Goal: Obtain resource: Download file/media

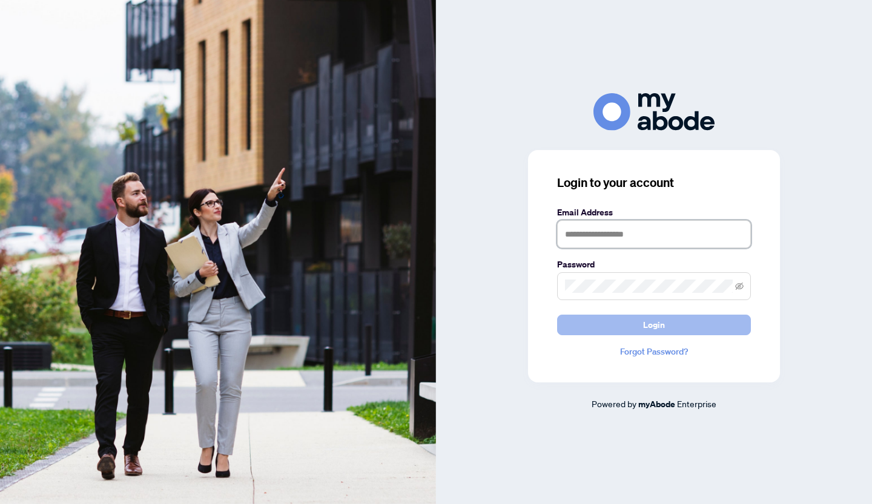
type input "**********"
click at [644, 321] on span "Login" at bounding box center [654, 324] width 22 height 19
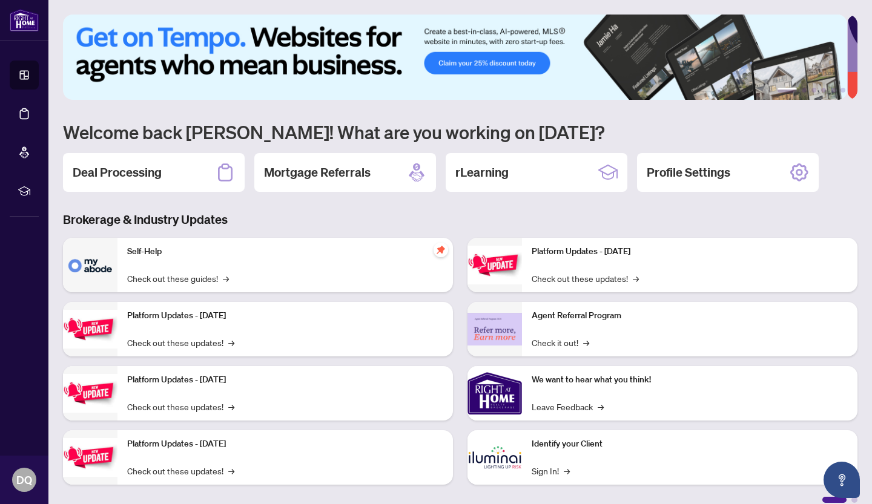
click at [547, 120] on h1 "Welcome back David! What are you working on today?" at bounding box center [460, 131] width 794 height 23
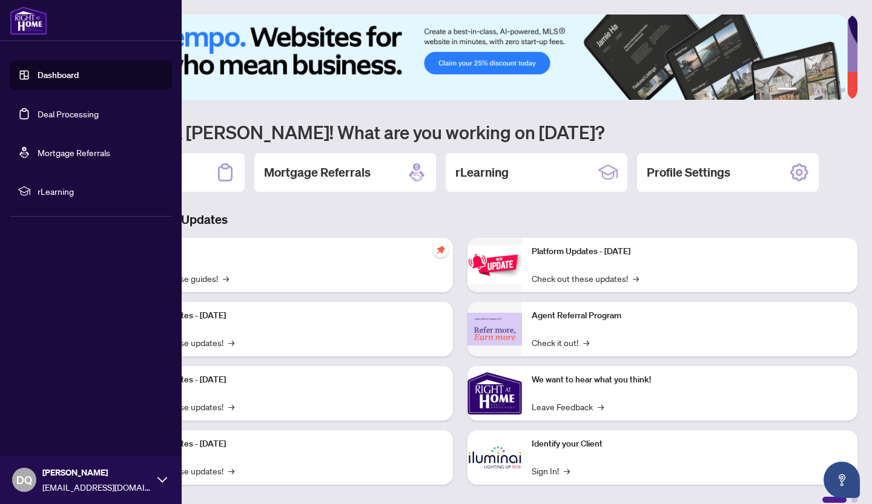
click at [23, 482] on span "DQ" at bounding box center [24, 480] width 16 height 17
click at [52, 407] on span "Logout" at bounding box center [48, 407] width 27 height 19
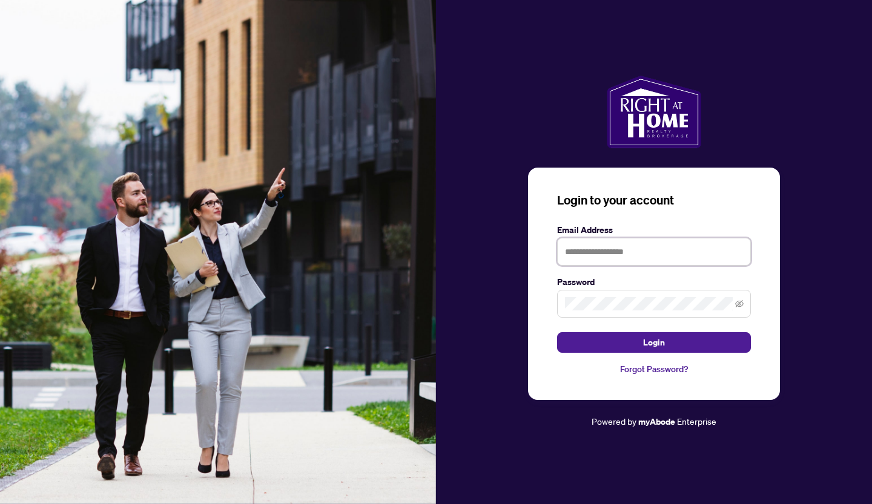
type input "**********"
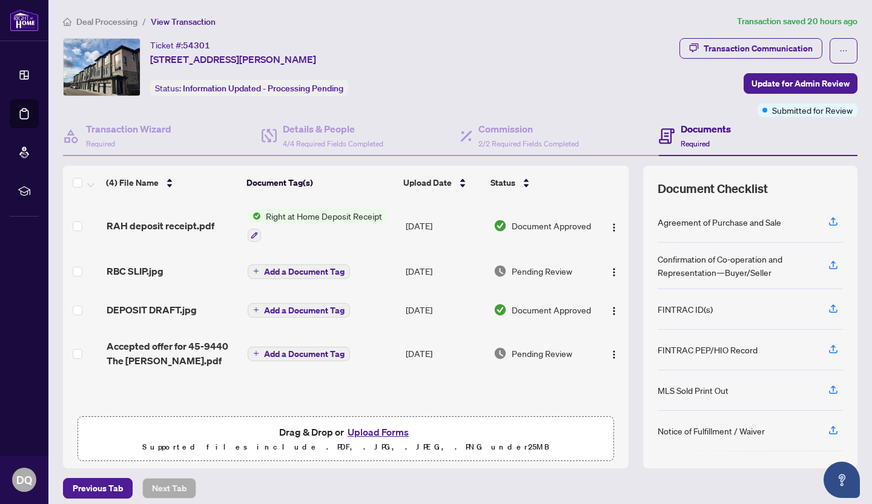
click at [320, 219] on span "Right at Home Deposit Receipt" at bounding box center [324, 215] width 126 height 13
click at [313, 216] on span "Right at Home Deposit Receipt" at bounding box center [324, 215] width 126 height 13
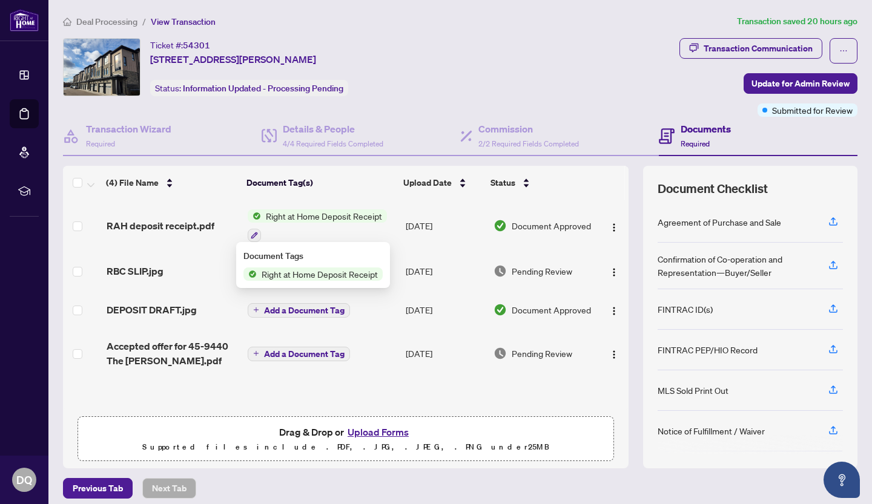
click at [284, 213] on span "Right at Home Deposit Receipt" at bounding box center [324, 215] width 126 height 13
click at [421, 225] on td "Sep/25/2025" at bounding box center [444, 226] width 87 height 52
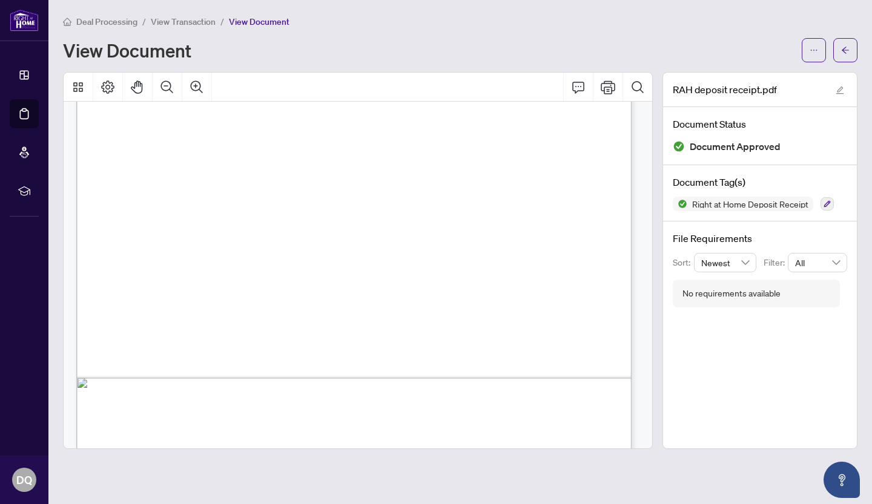
click at [112, 378] on div "Right at Home Realty 895 Don Mills Rd., Suite 401 Toronto ON M3C-1W3 Receipt Se…" at bounding box center [492, 297] width 832 height 1077
click at [609, 86] on icon "Print" at bounding box center [607, 87] width 15 height 13
click at [435, 14] on main "Deal Processing / View Transaction / View Document View Document RAH deposit re…" at bounding box center [459, 252] width 823 height 504
